Goal: Task Accomplishment & Management: Use online tool/utility

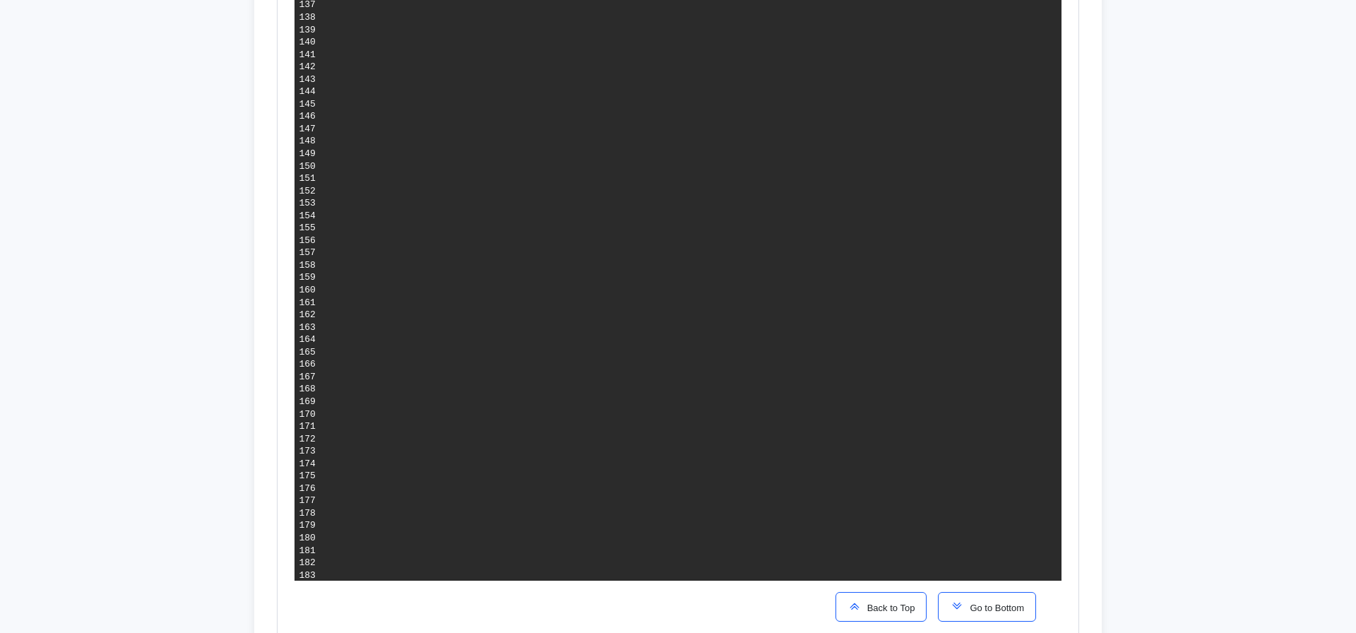
scroll to position [2531, 0]
click at [973, 615] on button "Go to Bottom" at bounding box center [987, 607] width 98 height 30
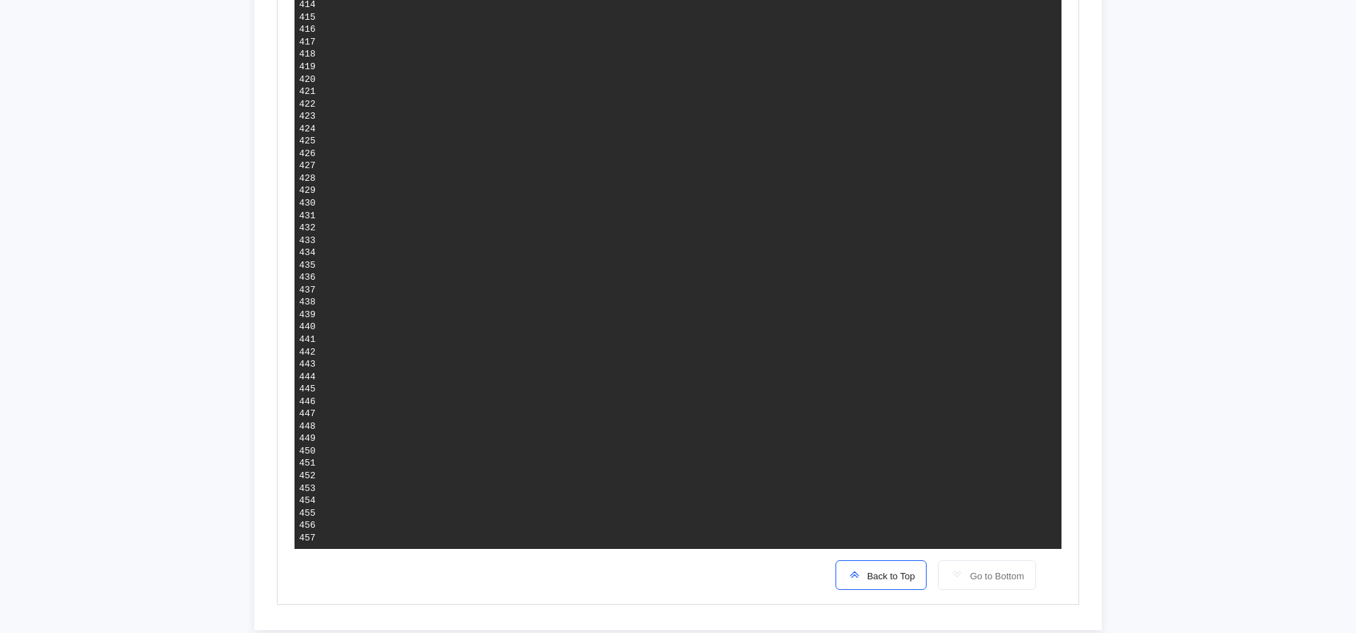
scroll to position [2429, 0]
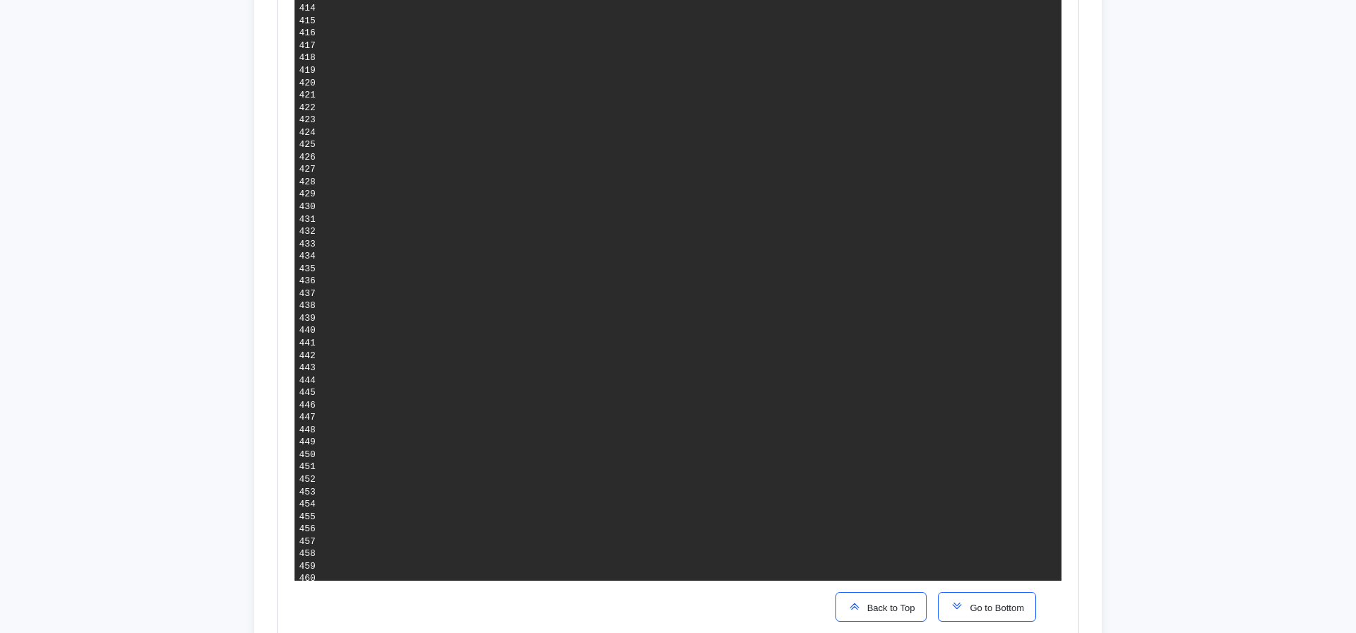
click at [975, 612] on span "Go to Bottom" at bounding box center [994, 607] width 60 height 11
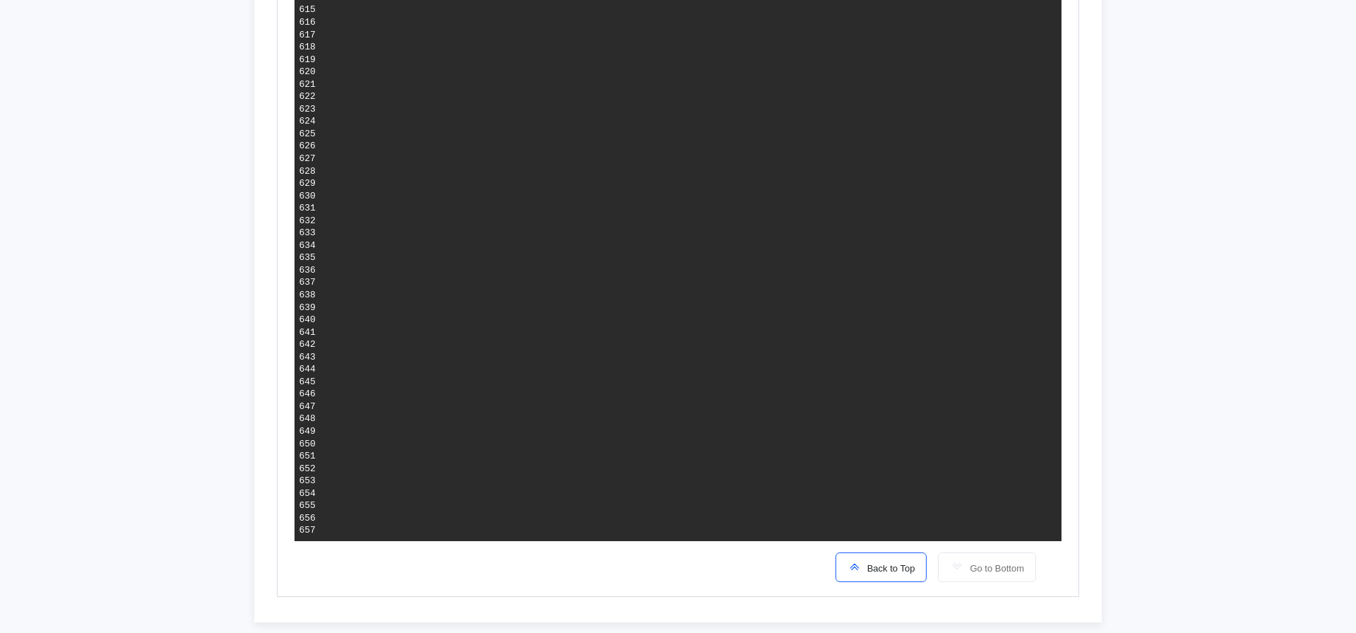
scroll to position [1810, 0]
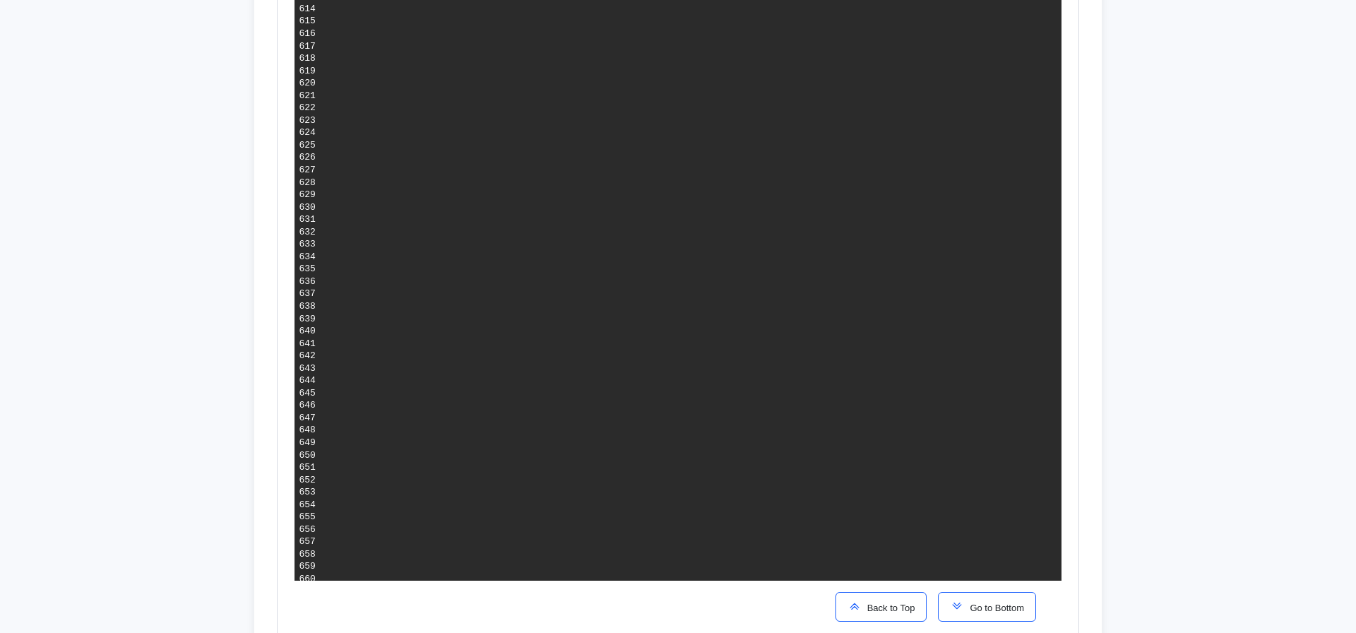
click at [978, 606] on span "Go to Bottom" at bounding box center [994, 607] width 60 height 11
click at [964, 596] on button "Go to Bottom" at bounding box center [987, 607] width 98 height 30
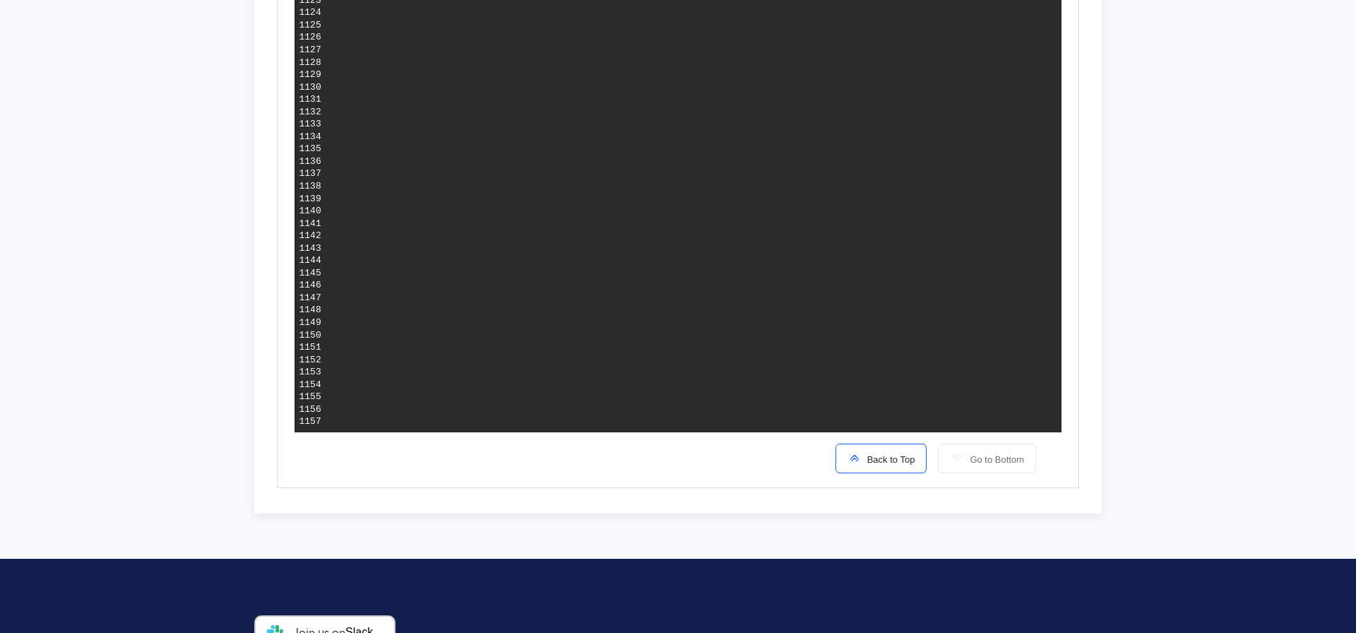
scroll to position [1810, 0]
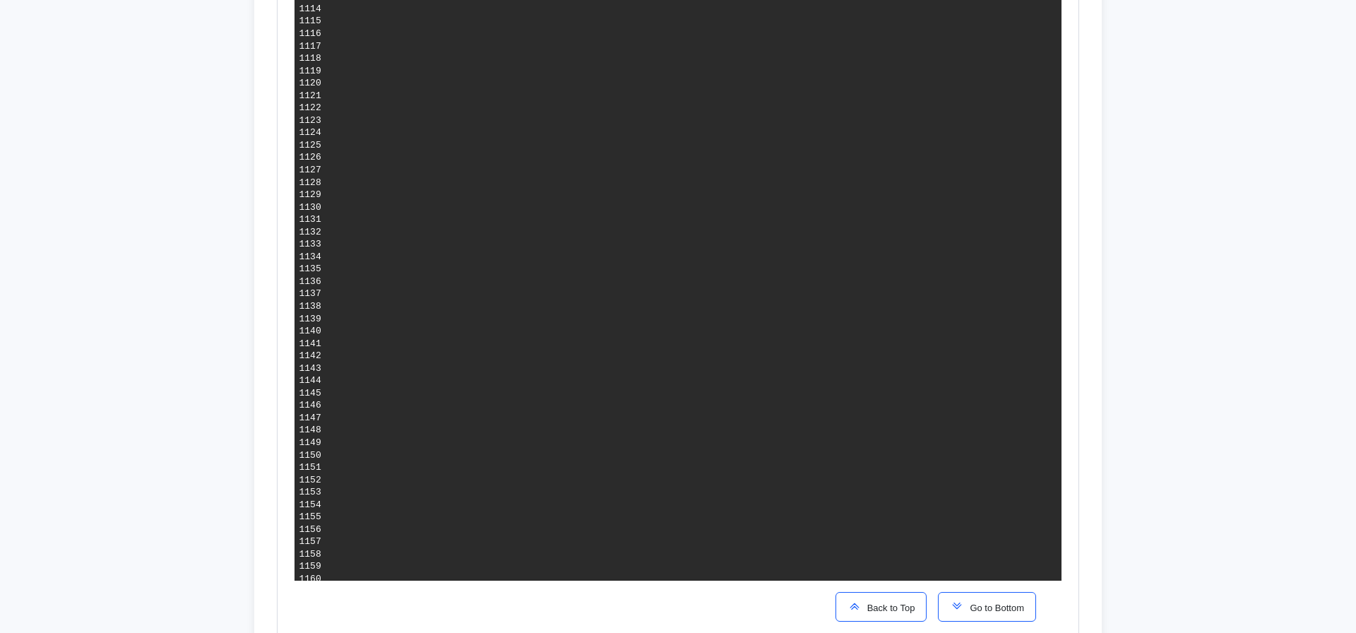
click at [1010, 604] on span "Go to Bottom" at bounding box center [994, 607] width 60 height 11
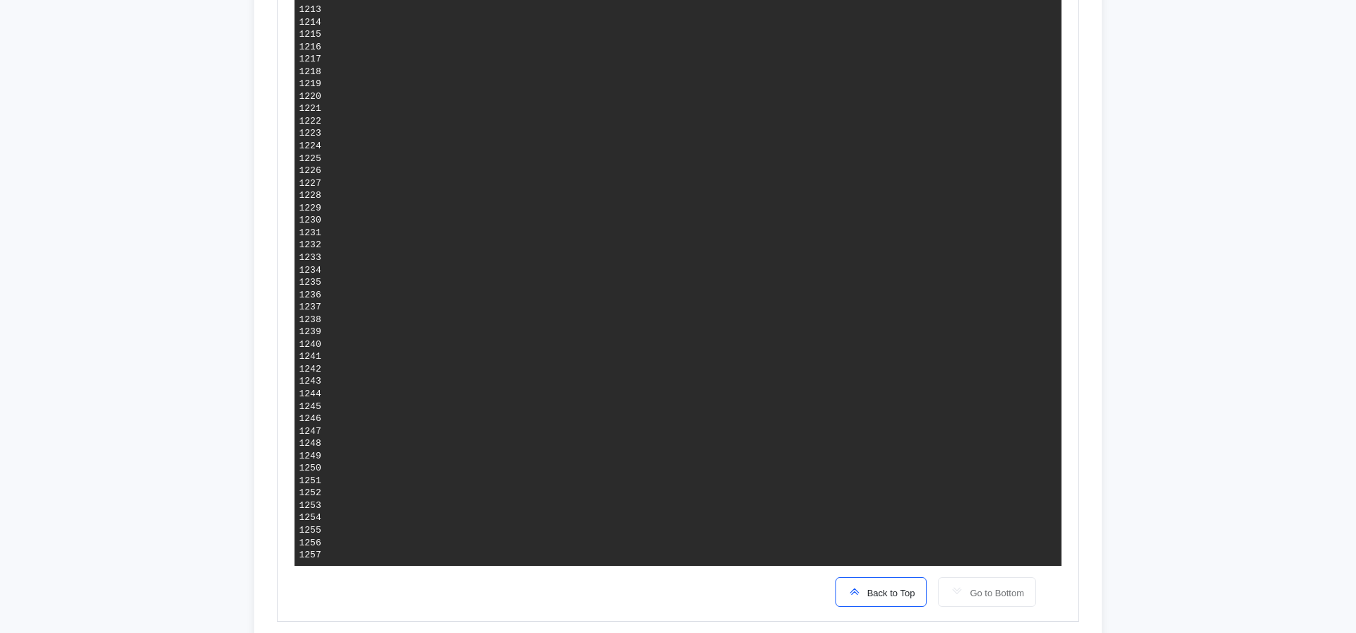
scroll to position [3063, 0]
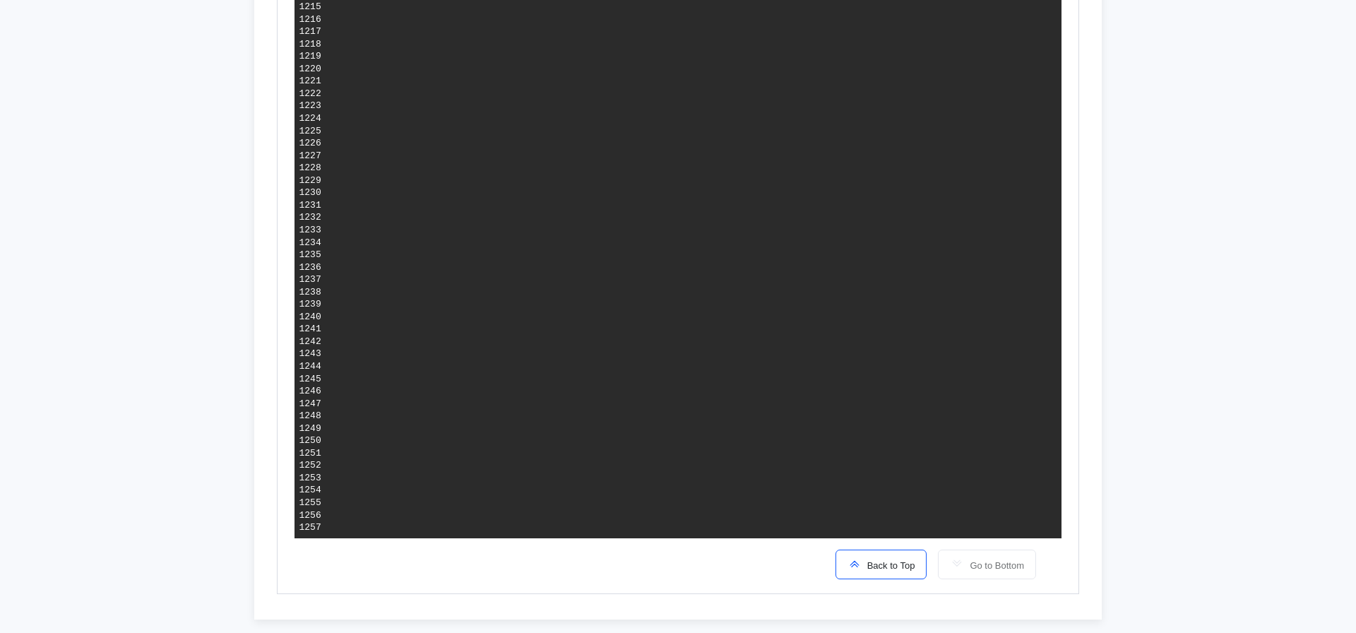
click at [890, 568] on span "Back to Top" at bounding box center [888, 565] width 54 height 11
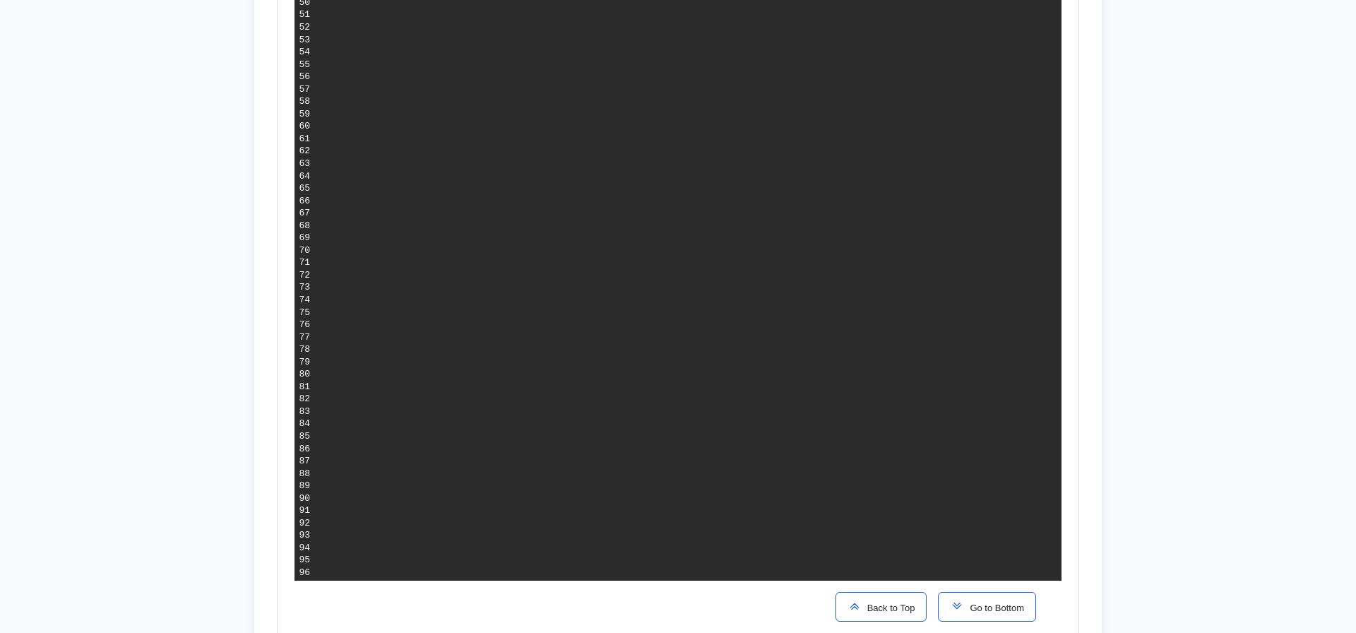
click at [1000, 609] on span "Go to Bottom" at bounding box center [994, 607] width 60 height 11
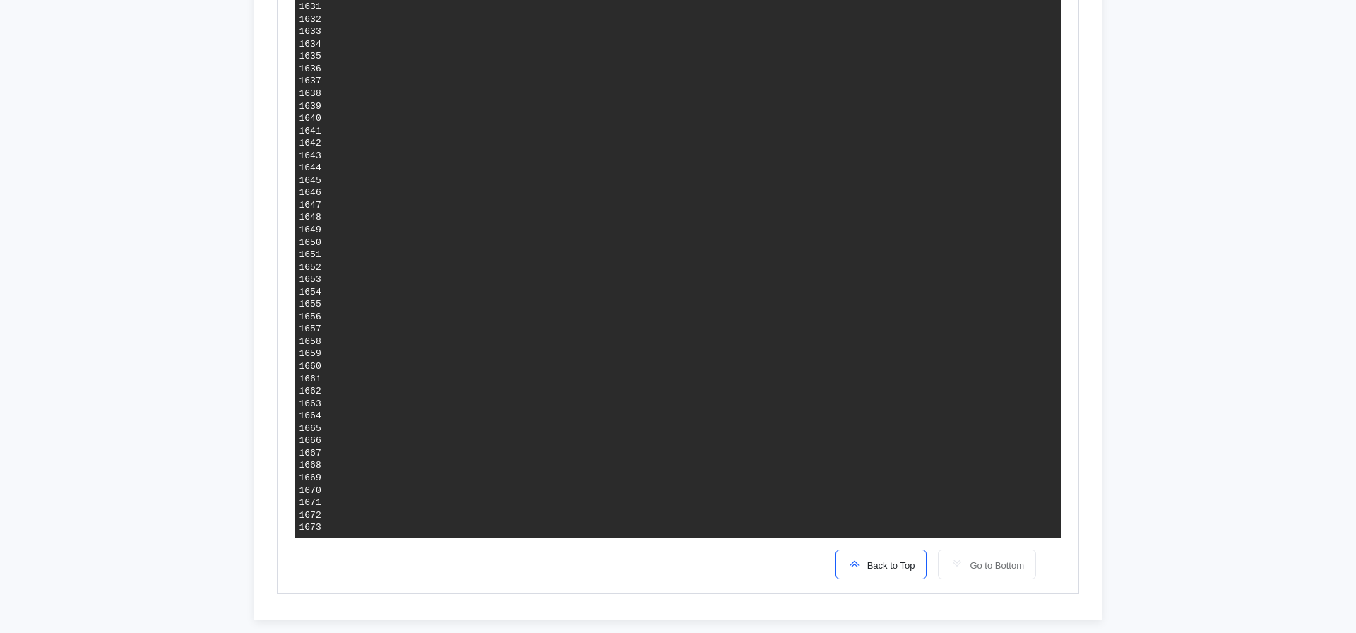
scroll to position [957, 0]
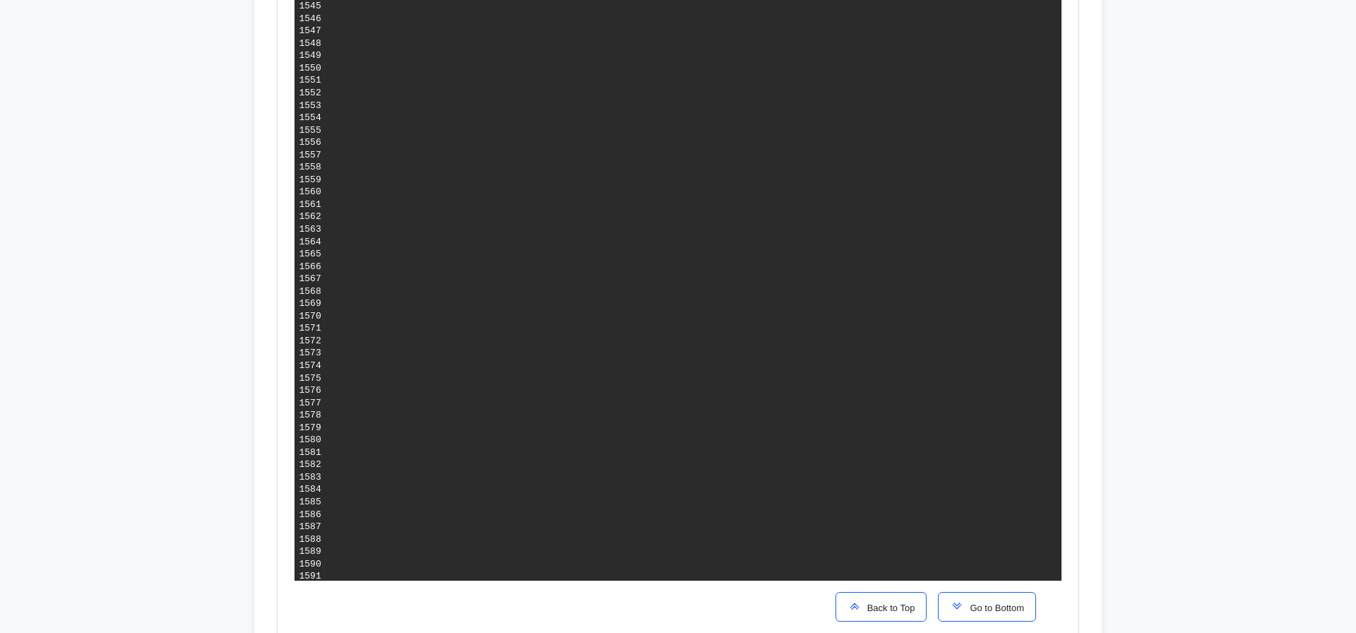
click at [976, 610] on span "Go to Bottom" at bounding box center [994, 607] width 60 height 11
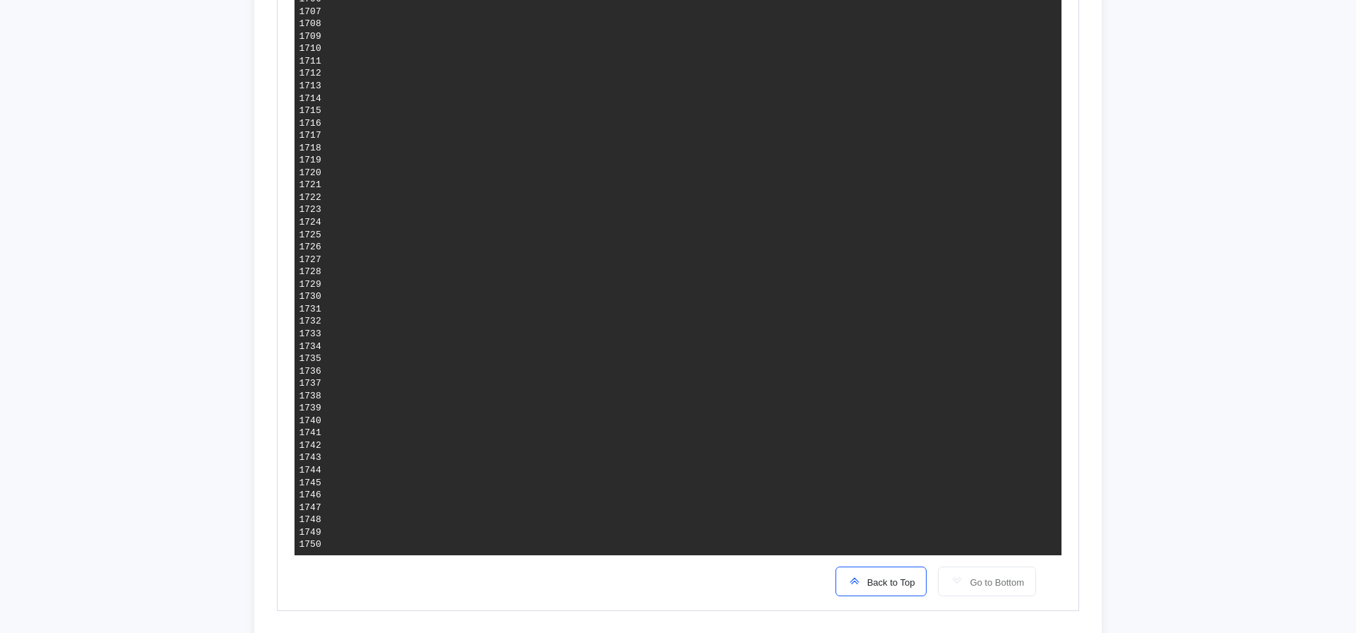
scroll to position [2959, 0]
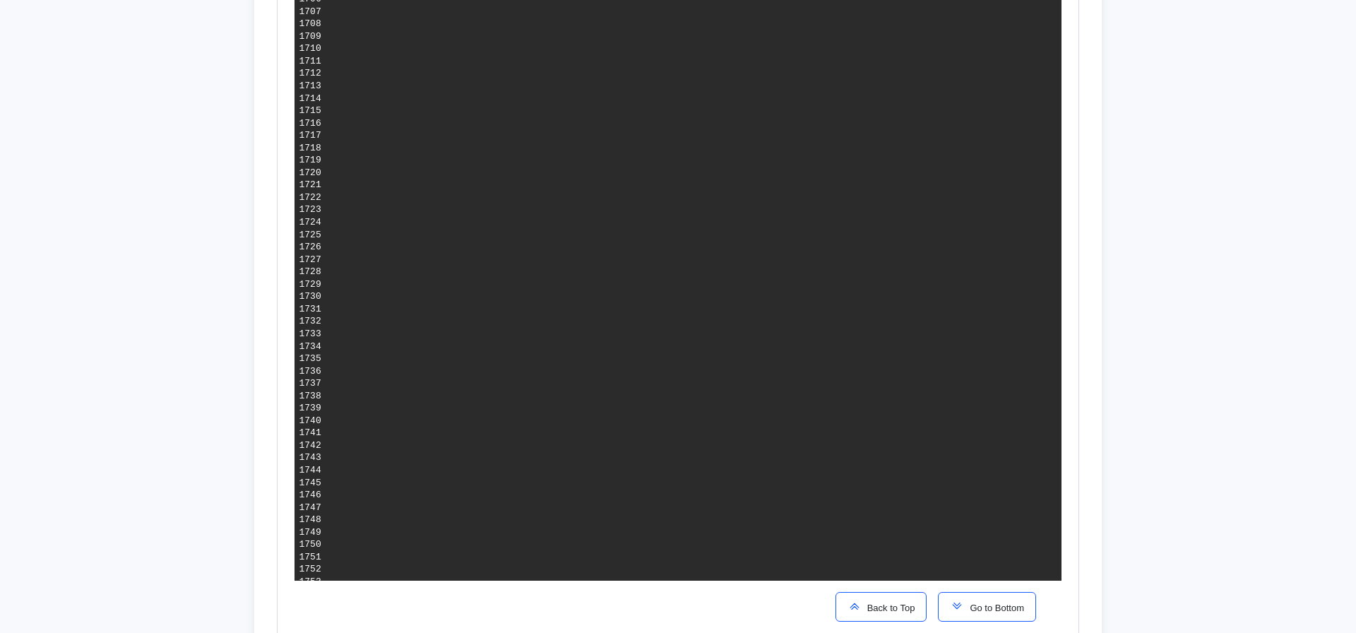
click at [1000, 597] on button "Go to Bottom" at bounding box center [987, 607] width 98 height 30
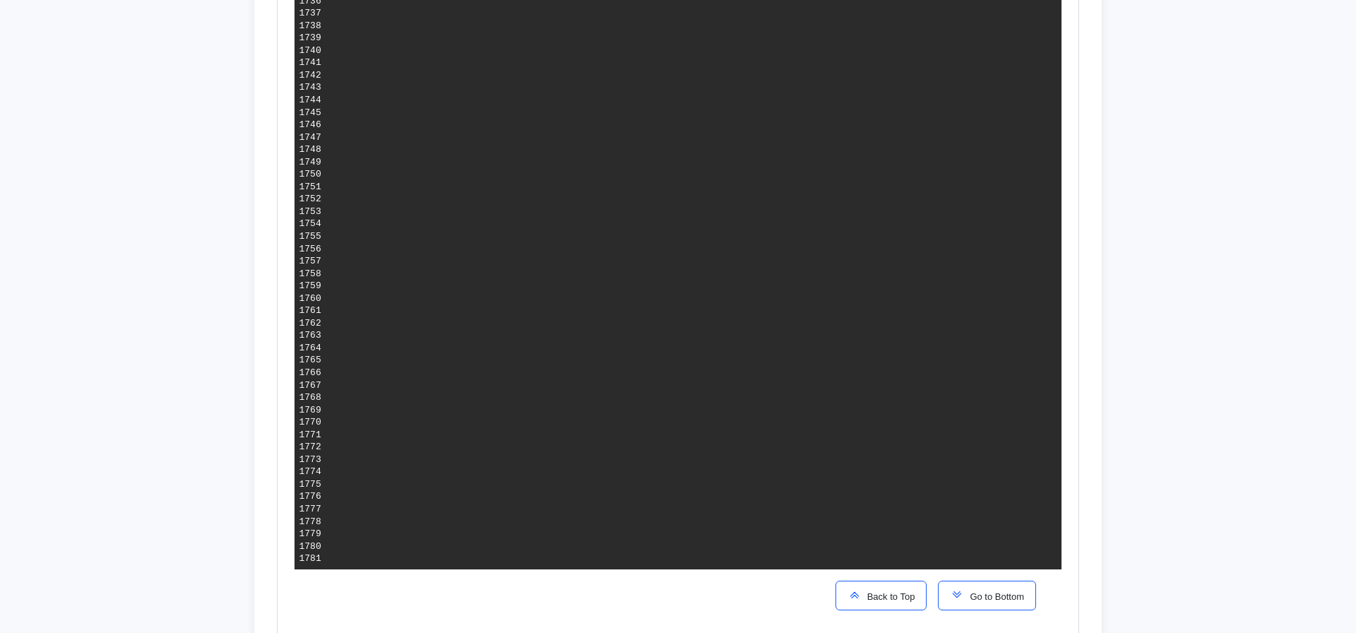
scroll to position [3339, 0]
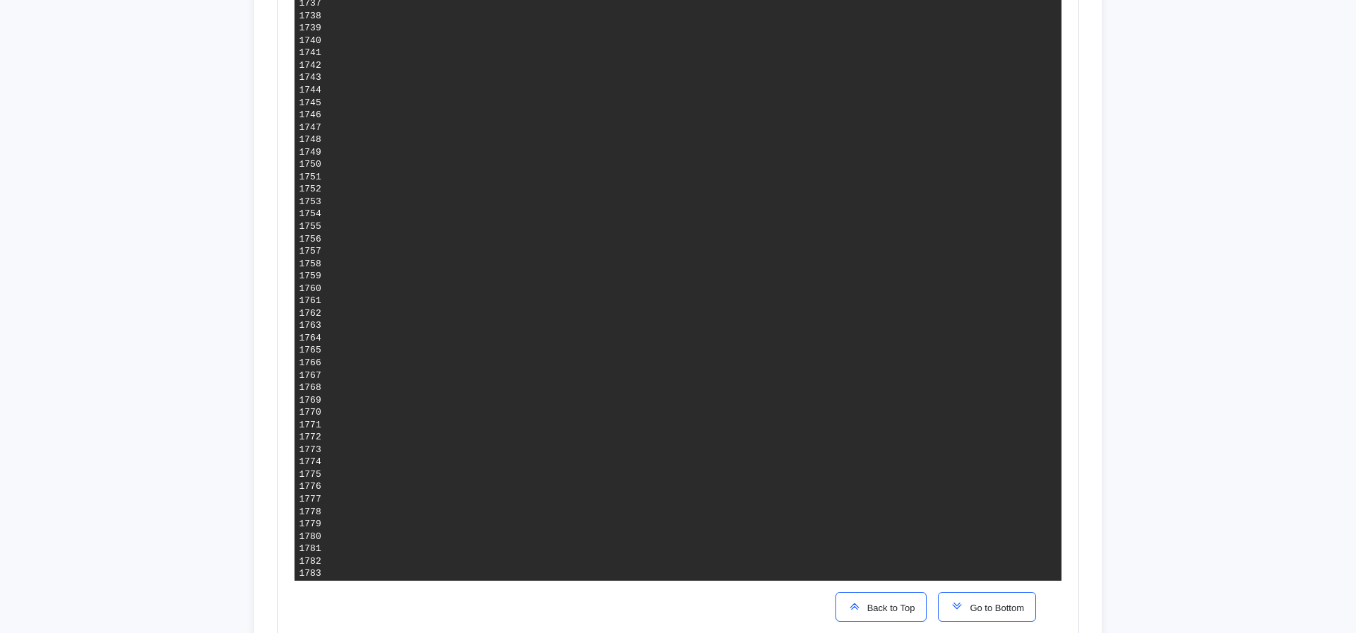
click at [1009, 608] on span "Go to Bottom" at bounding box center [994, 607] width 60 height 11
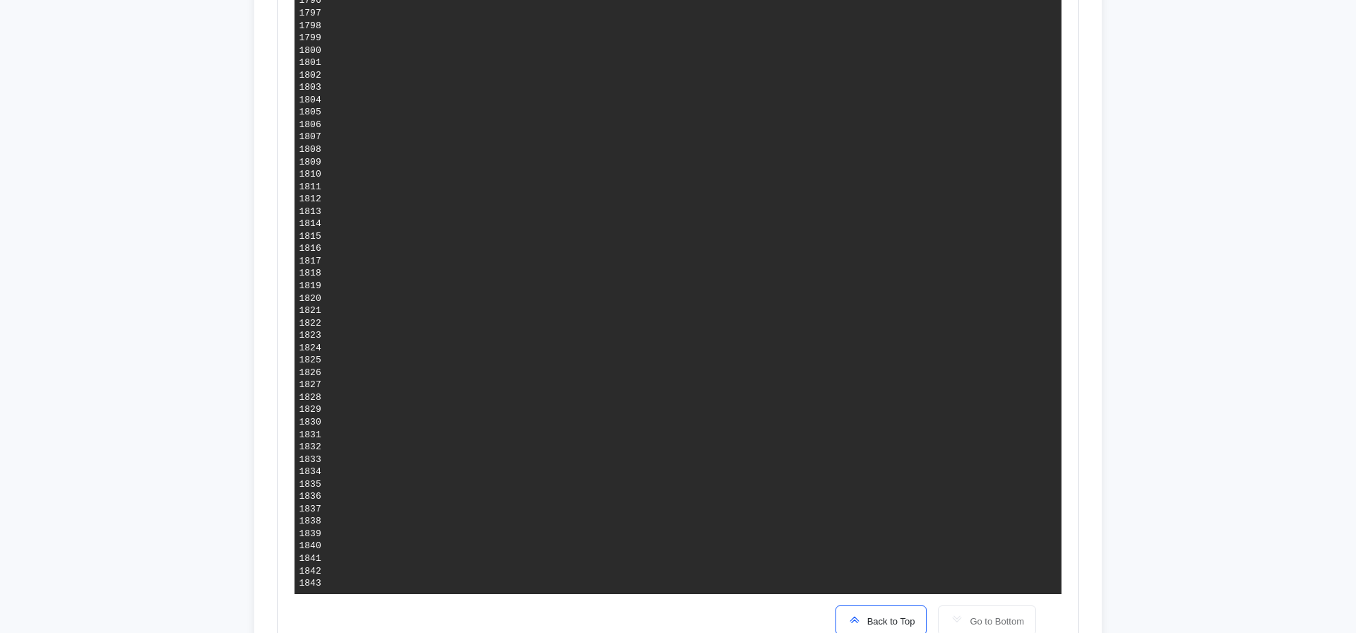
scroll to position [4097, 0]
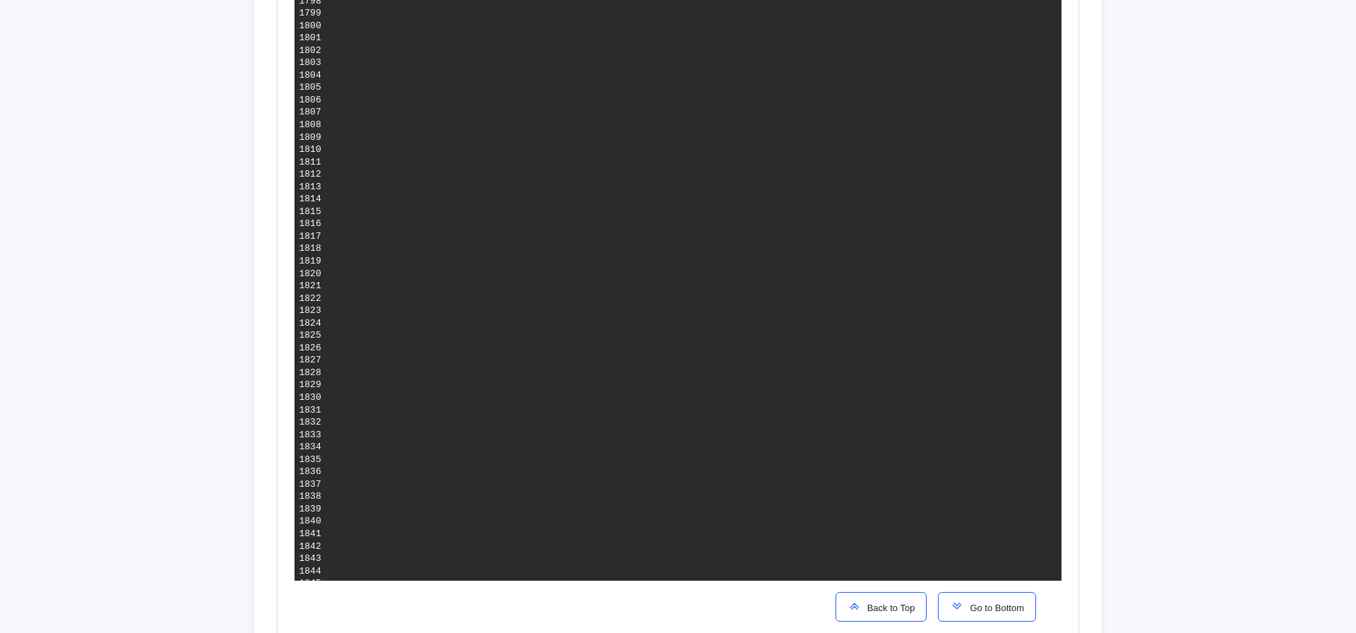
click at [974, 602] on span "Go to Bottom" at bounding box center [994, 607] width 60 height 11
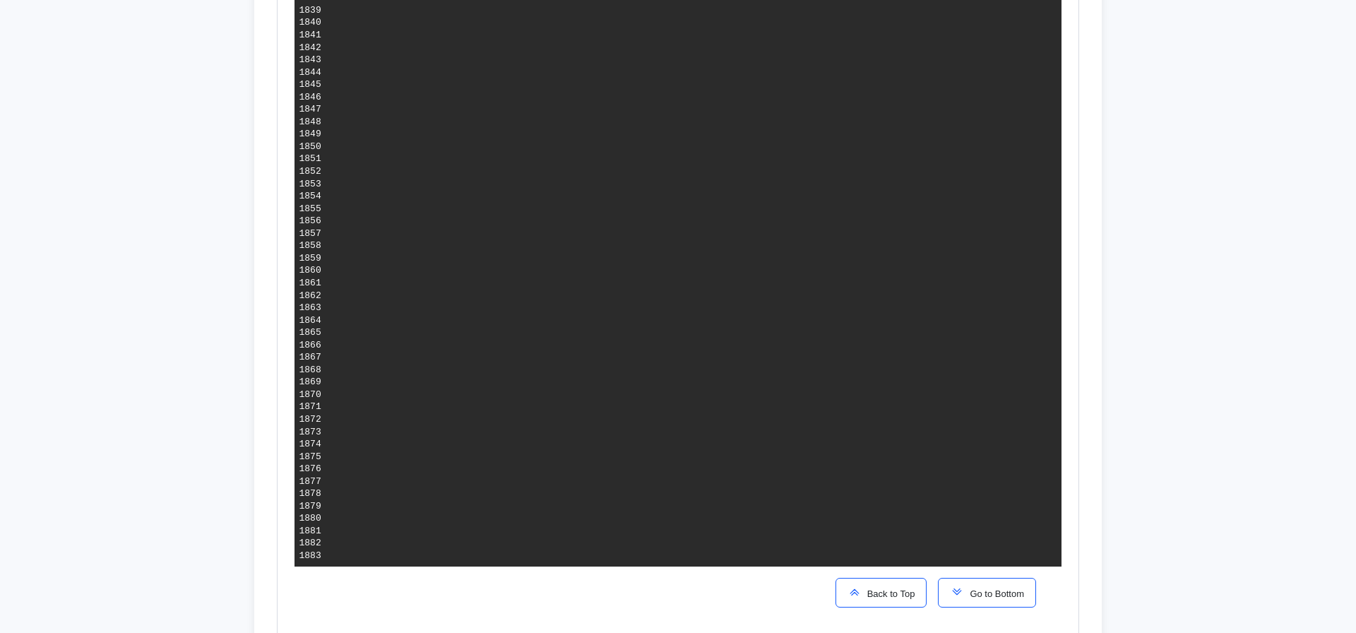
scroll to position [4607, 0]
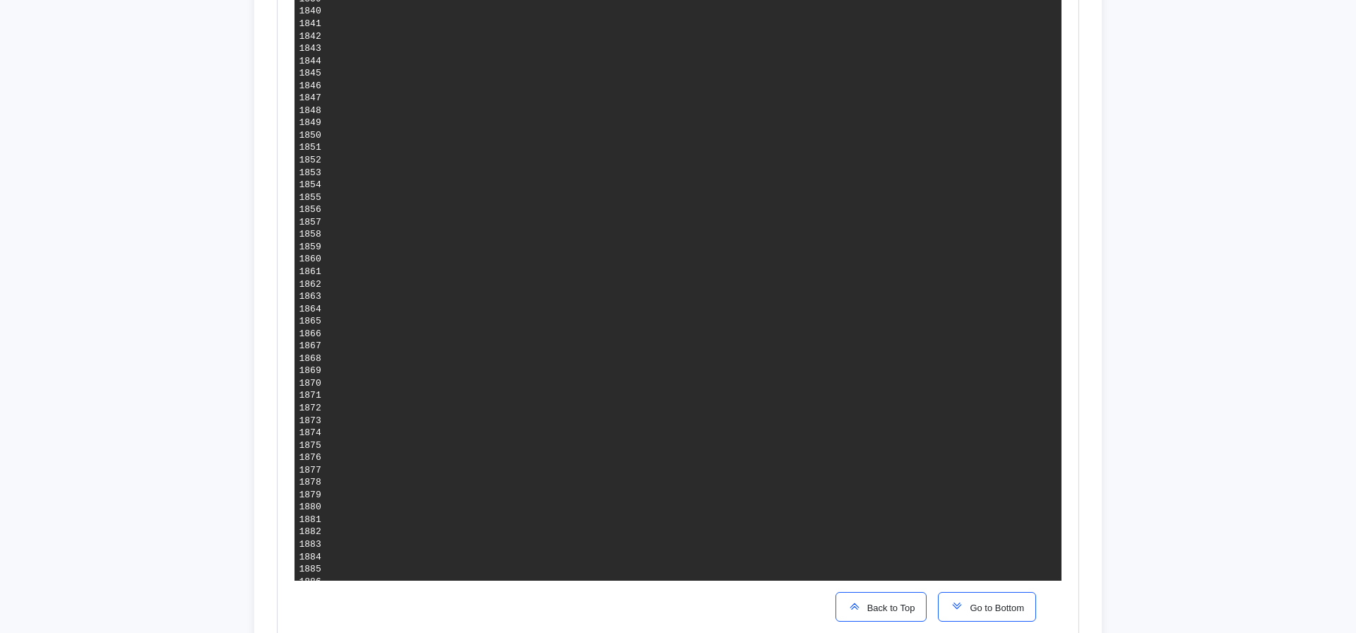
click at [970, 606] on span "Go to Bottom" at bounding box center [994, 607] width 60 height 11
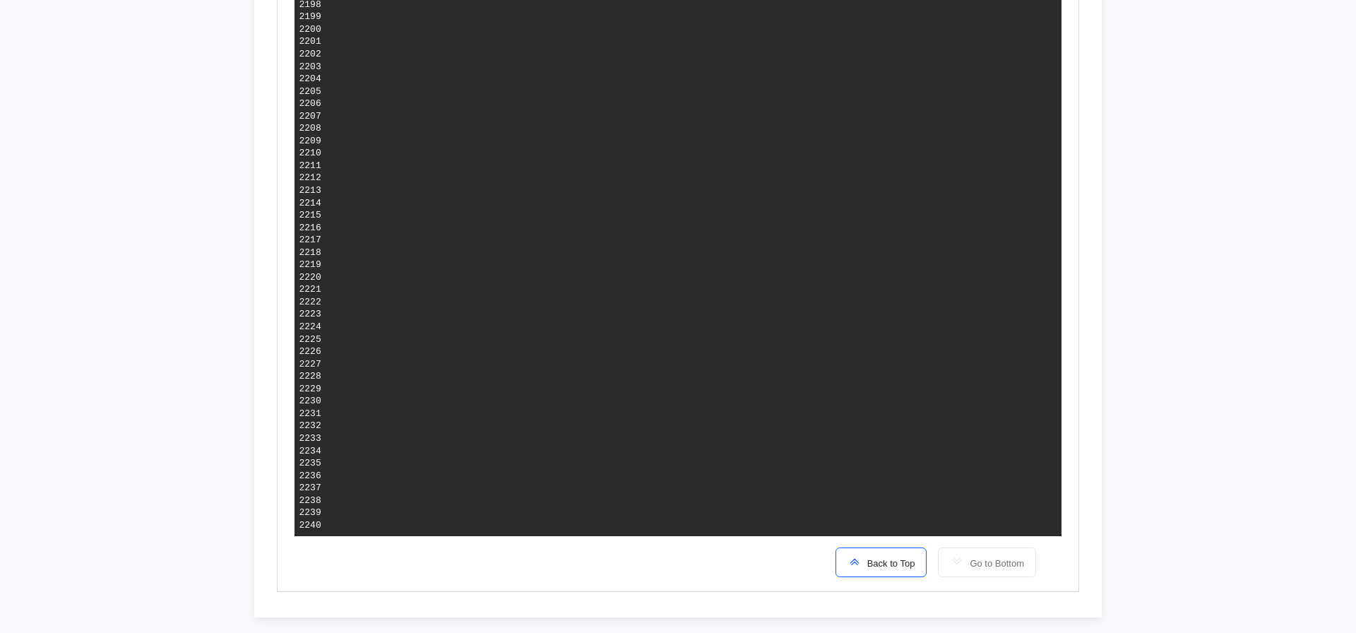
scroll to position [2849, 0]
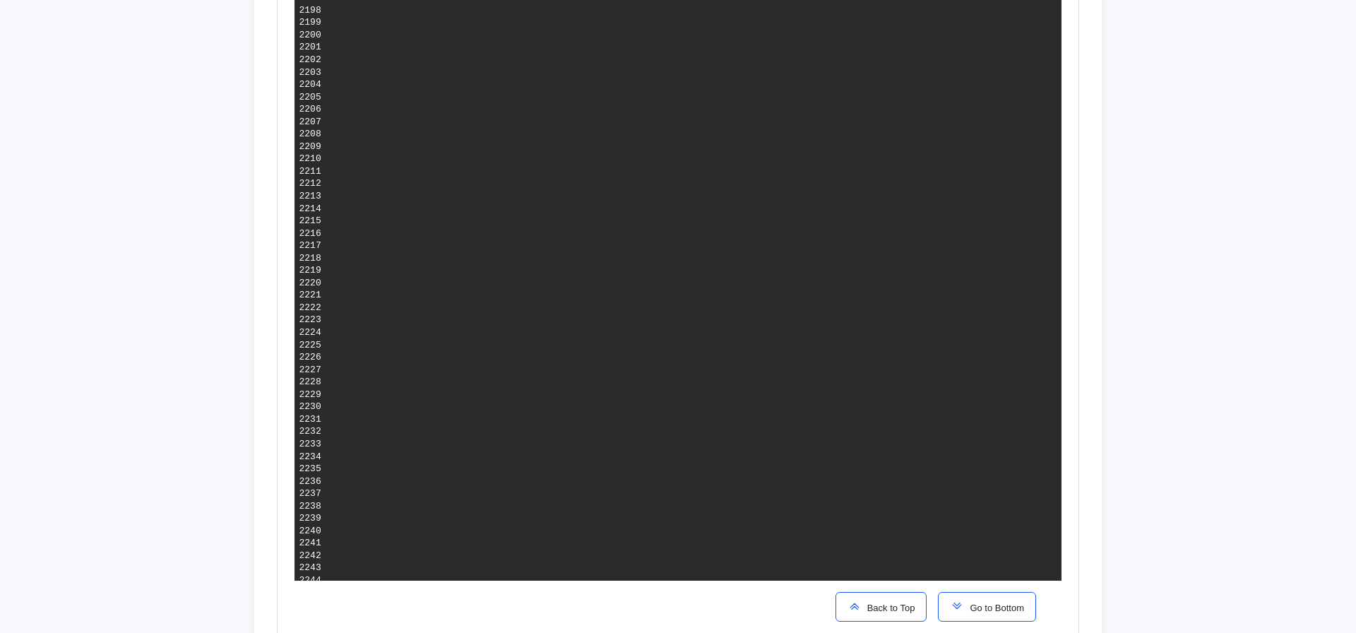
click at [972, 602] on span "Go to Bottom" at bounding box center [994, 607] width 60 height 11
drag, startPoint x: 747, startPoint y: 322, endPoint x: 528, endPoint y: 317, distance: 218.9
copy span "[DOMAIN_NAME]"
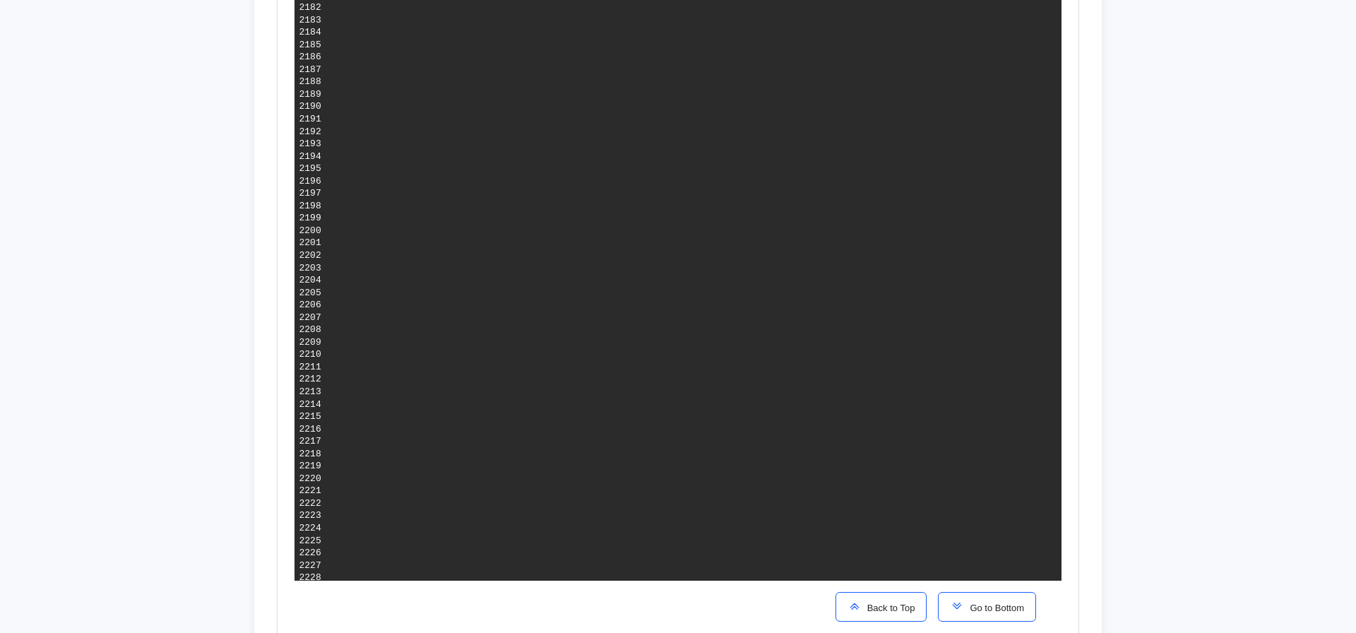
click at [1019, 604] on button "Go to Bottom" at bounding box center [987, 607] width 98 height 30
drag, startPoint x: 784, startPoint y: 215, endPoint x: 694, endPoint y: 213, distance: 89.7
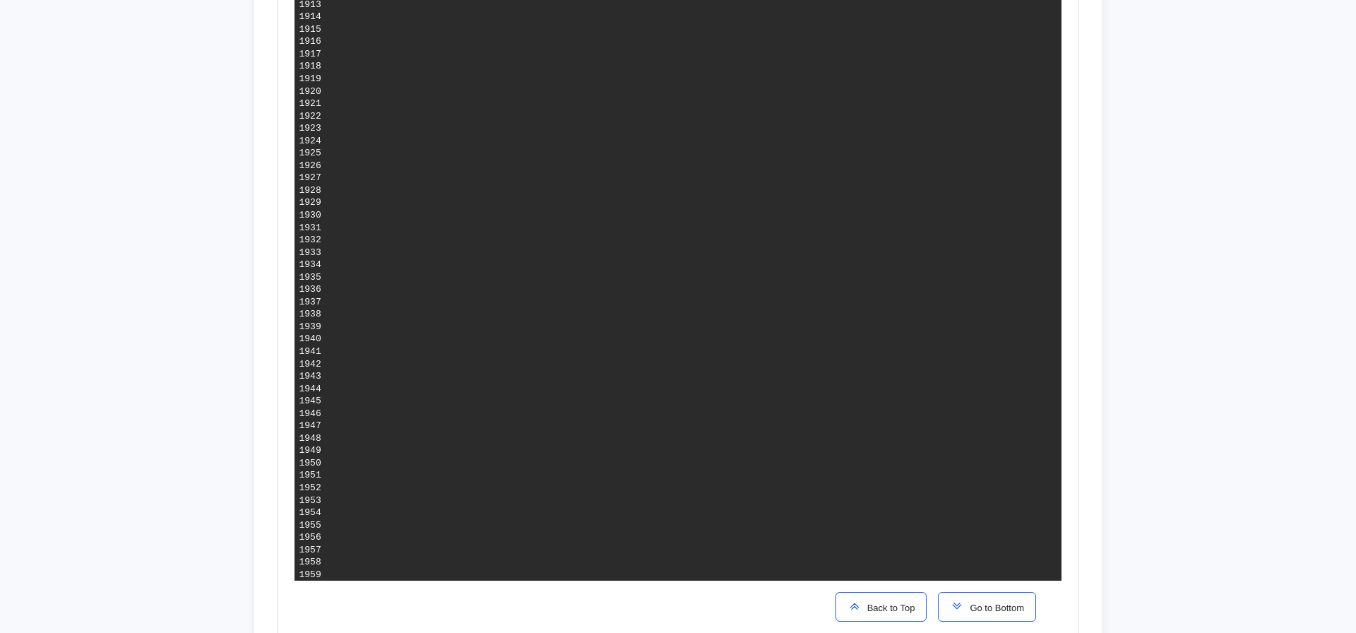
copy span "dweebsndorks.stg"
